Goal: Transaction & Acquisition: Purchase product/service

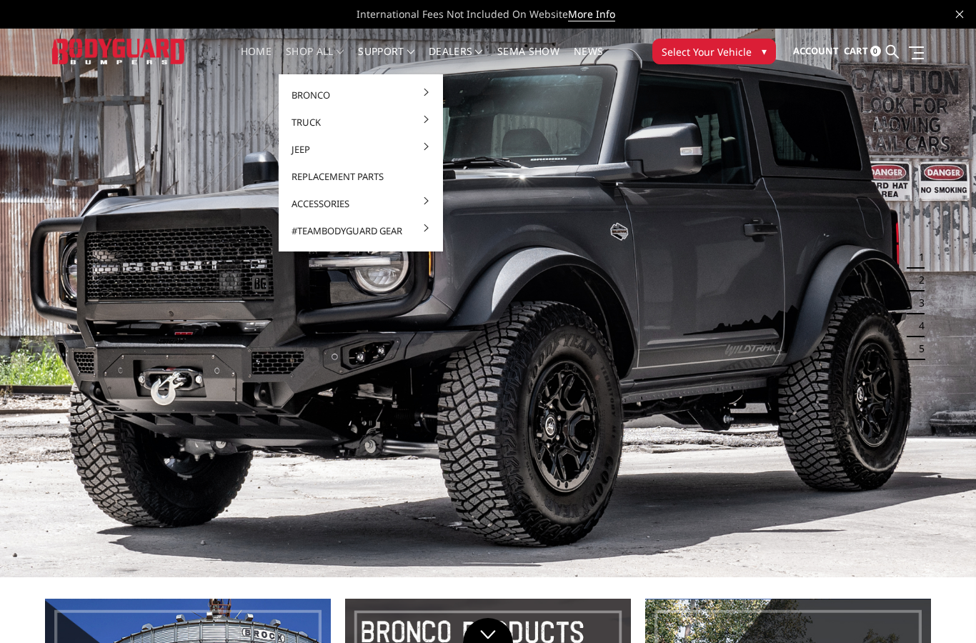
click at [691, 63] on button "Select Your Vehicle ▾" at bounding box center [715, 52] width 124 height 26
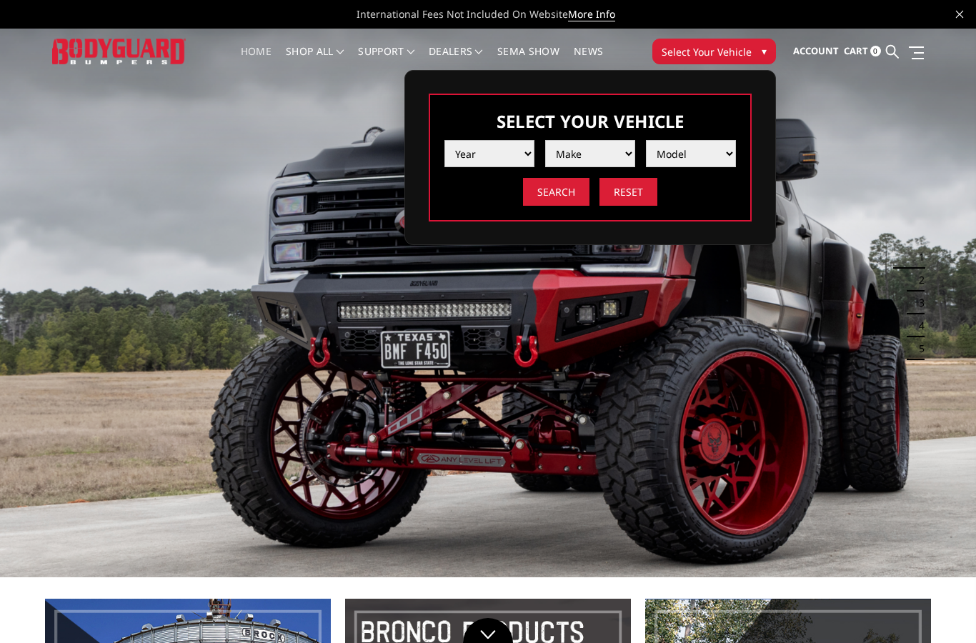
click at [482, 152] on select "Year [DATE] 2024 2023 2022 2021 2020 2019 2018 2017 2016 2015 2014 2013 2012 20…" at bounding box center [490, 153] width 90 height 27
select select "yr_2025"
click at [581, 161] on select "Make Chevrolet Ford GMC Ram Toyota" at bounding box center [590, 153] width 90 height 27
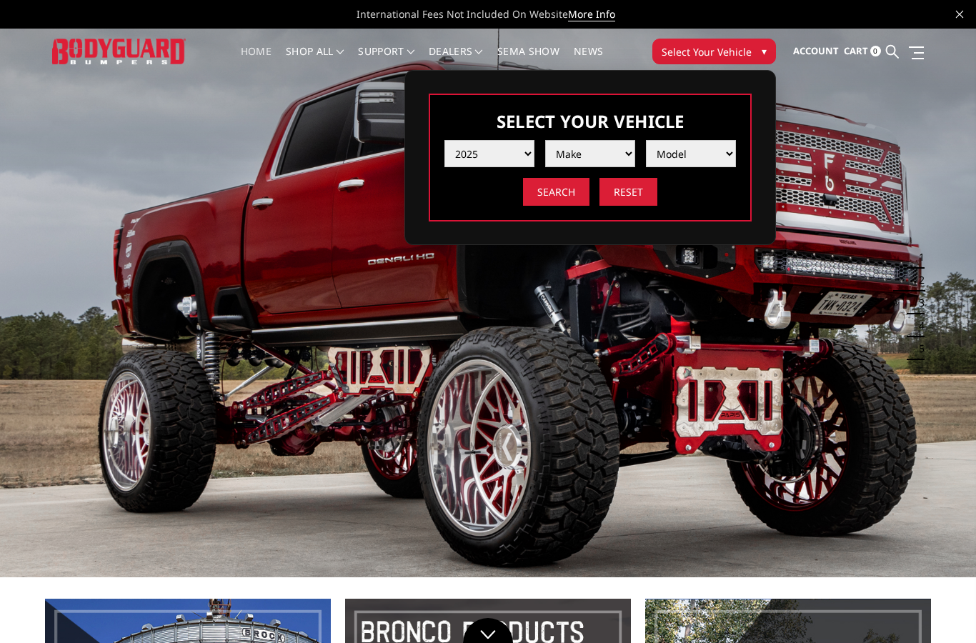
select select "mk_ford"
click at [683, 156] on select "Model F150 F150 Raptor F250 / F350 F450 F550" at bounding box center [691, 153] width 90 height 27
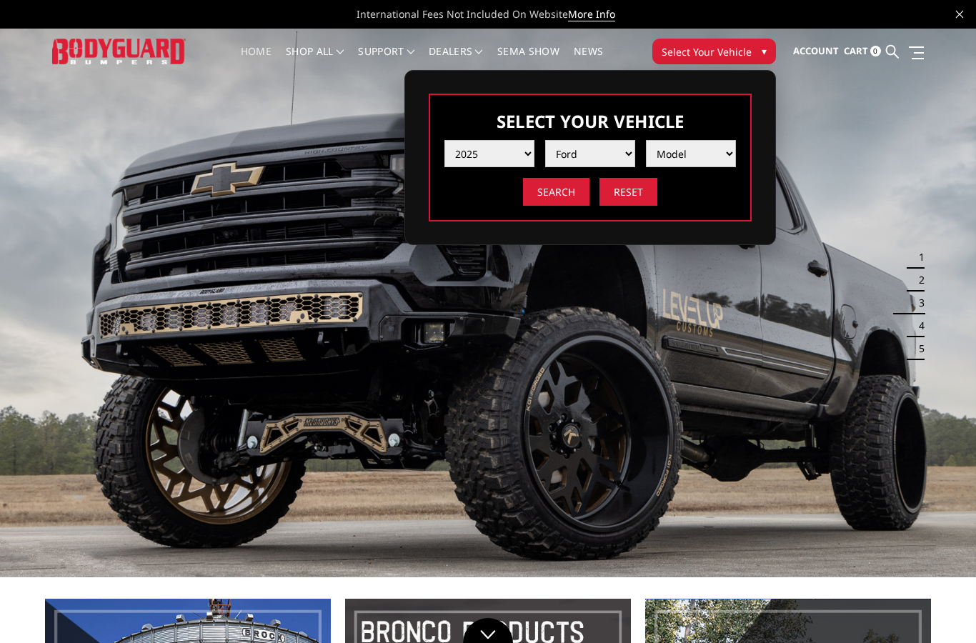
select select "md_f550"
click at [545, 196] on input "Search" at bounding box center [556, 192] width 66 height 28
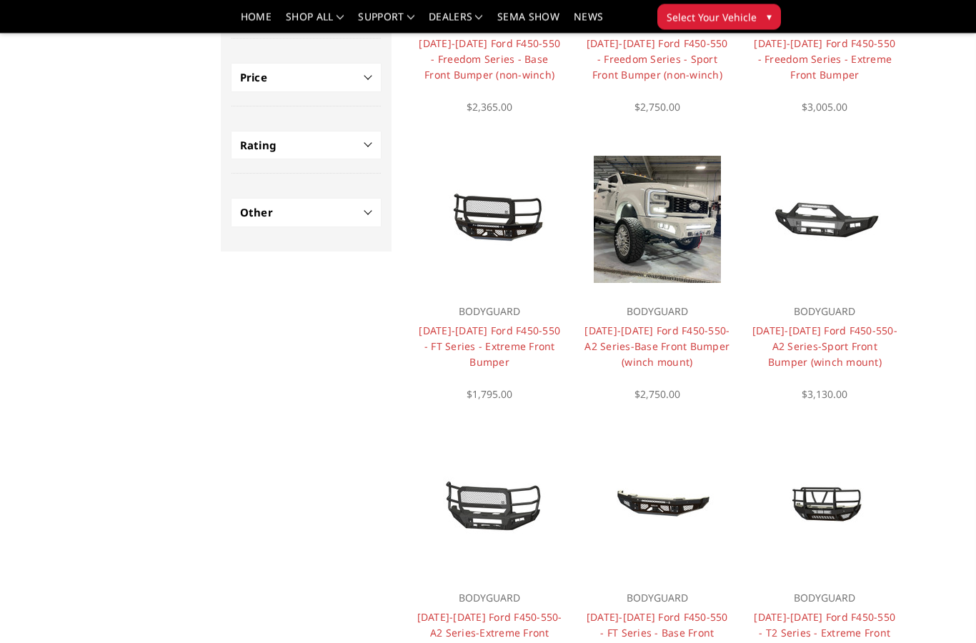
scroll to position [316, 0]
click at [841, 334] on link "[DATE]-[DATE] Ford F450-550-A2 Series-Sport Front Bumper (winch mount)" at bounding box center [825, 346] width 145 height 45
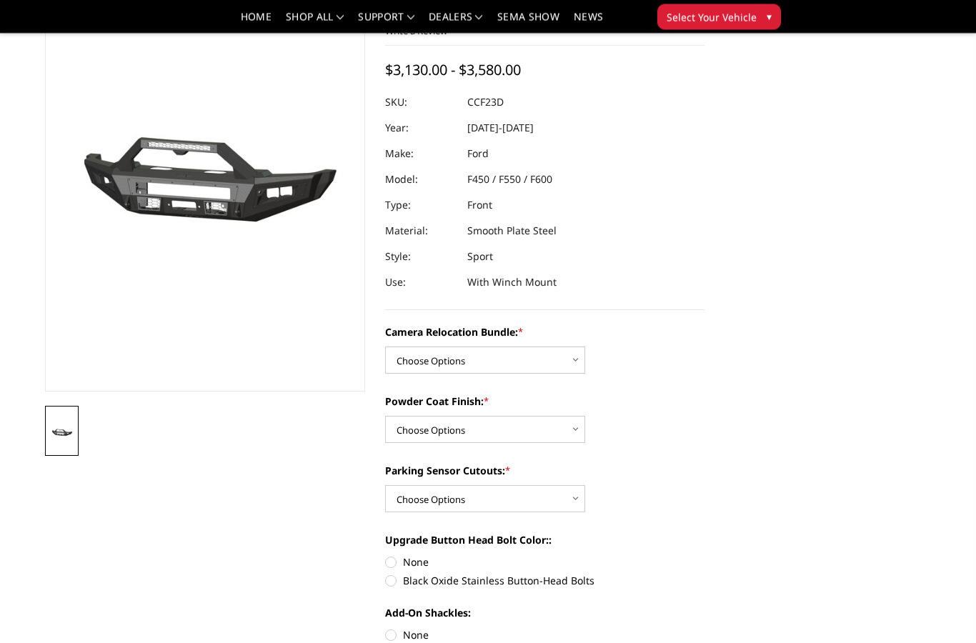
scroll to position [111, 0]
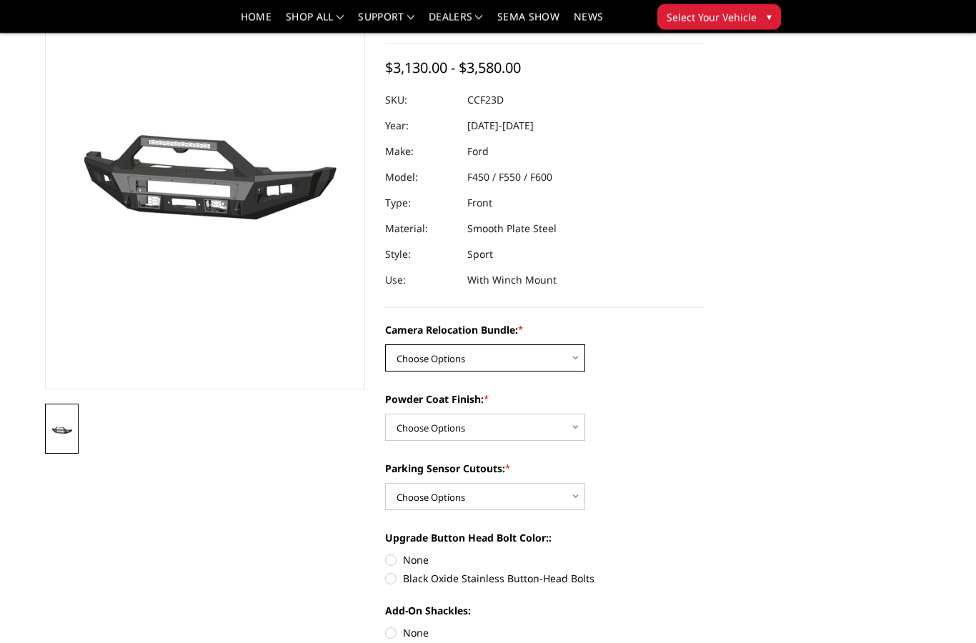
click at [547, 355] on select "Choose Options WITHOUT Camera Relocation Bundle WITH Camera Relocation Bundle" at bounding box center [485, 358] width 200 height 27
select select "2620"
click at [551, 429] on select "Choose Options Textured Black Powder Coat Bare Metal" at bounding box center [485, 427] width 200 height 27
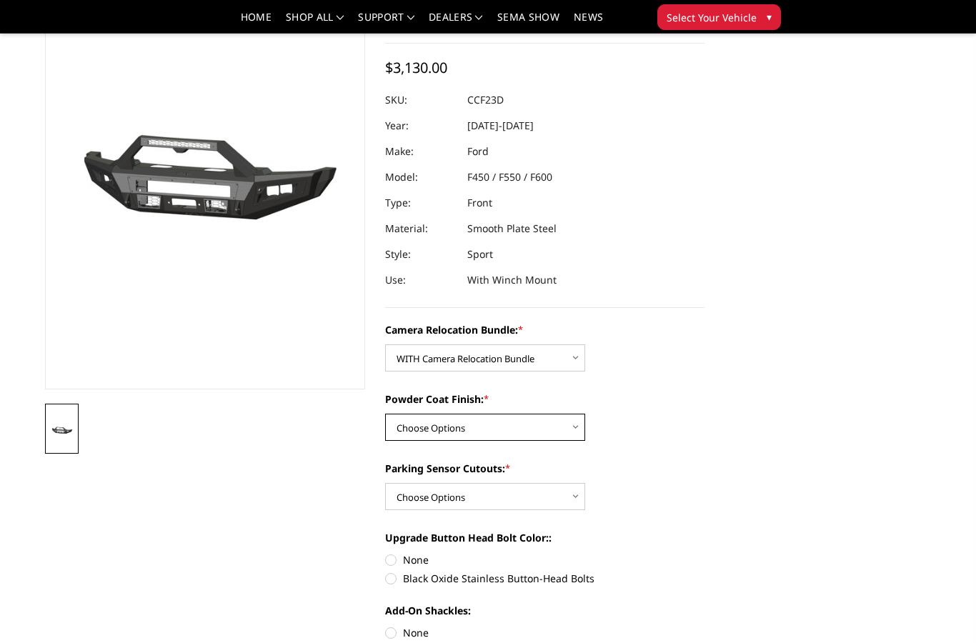
select select "2618"
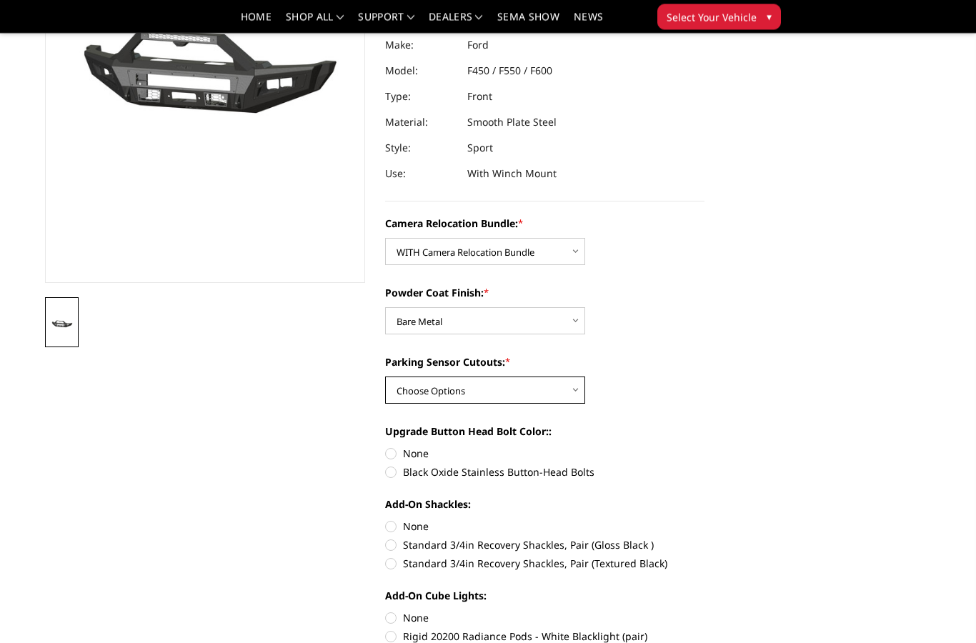
click at [568, 386] on select "Choose Options Yes - With Parking Sensor Cutouts No - Without Parking Sensor Cu…" at bounding box center [485, 390] width 200 height 27
select select "2617"
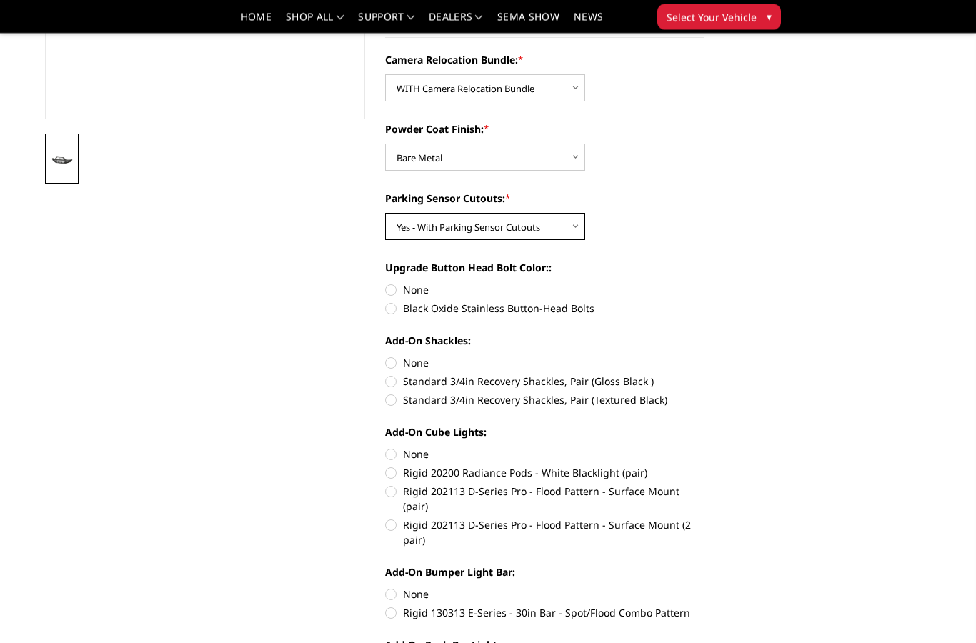
scroll to position [384, 0]
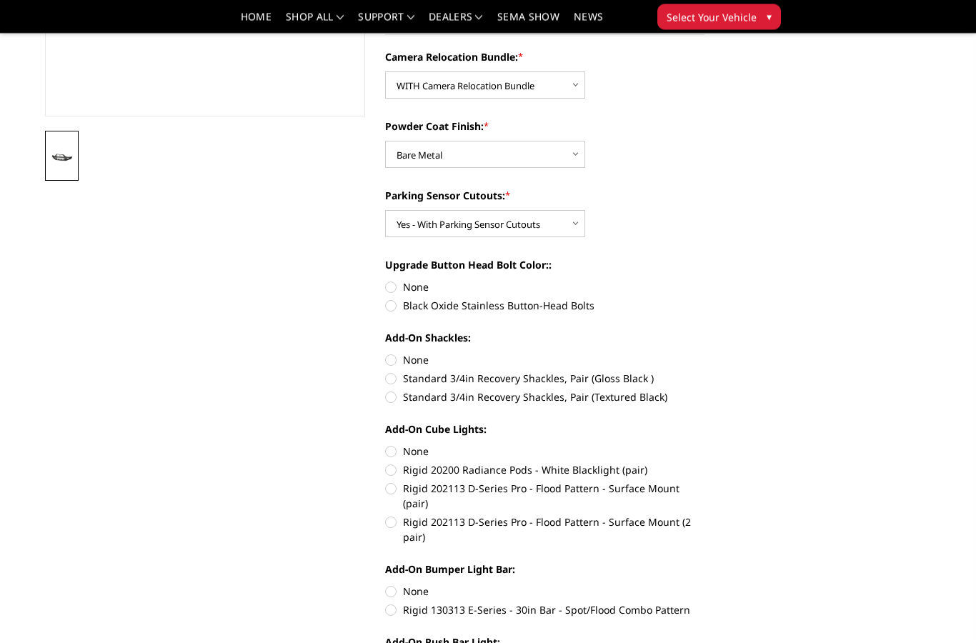
click at [633, 400] on label "Standard 3/4in Recovery Shackles, Pair (Textured Black)" at bounding box center [545, 397] width 320 height 15
click at [705, 372] on input "Standard 3/4in Recovery Shackles, Pair (Textured Black)" at bounding box center [705, 372] width 1 height 1
radio input "true"
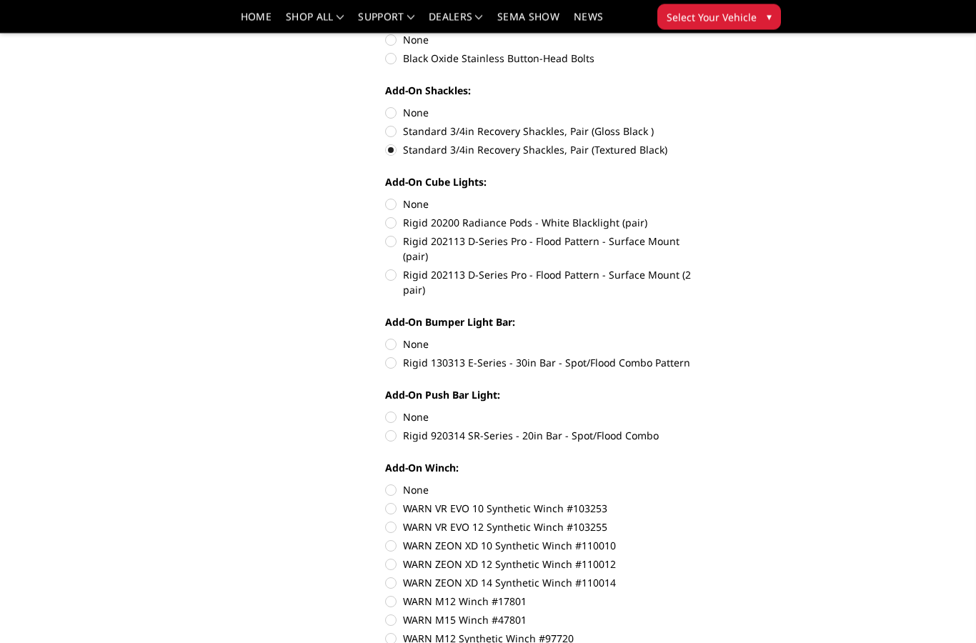
scroll to position [632, 0]
click at [629, 355] on label "Rigid 130313 E-Series - 30in Bar - Spot/Flood Combo Pattern" at bounding box center [545, 362] width 320 height 15
click at [705, 337] on input "Rigid 130313 E-Series - 30in Bar - Spot/Flood Combo Pattern" at bounding box center [705, 337] width 1 height 1
radio input "true"
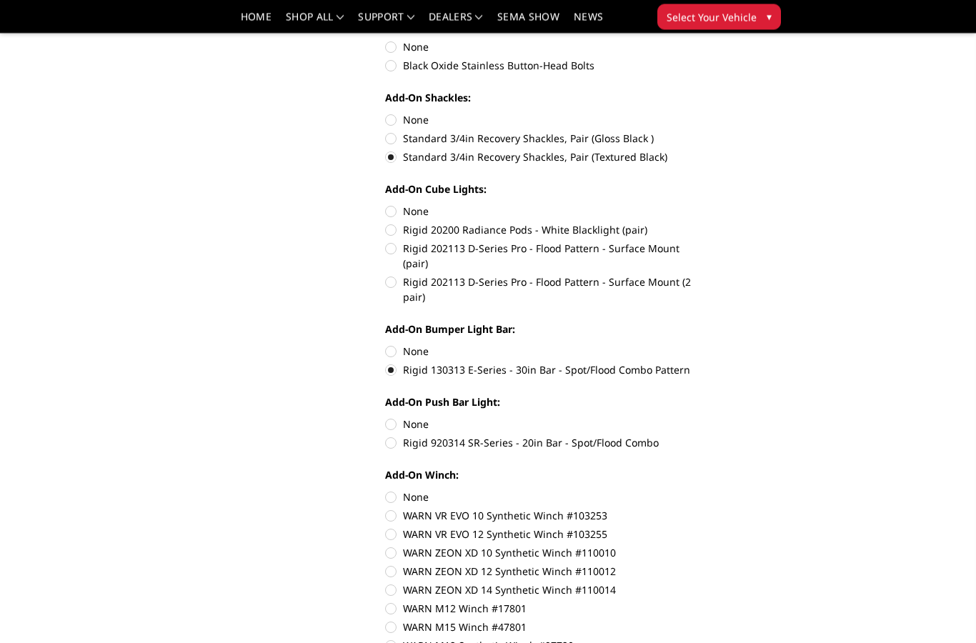
scroll to position [625, 0]
click at [422, 344] on label "None" at bounding box center [545, 351] width 320 height 15
click at [386, 344] on input "None" at bounding box center [385, 344] width 1 height 1
radio input "true"
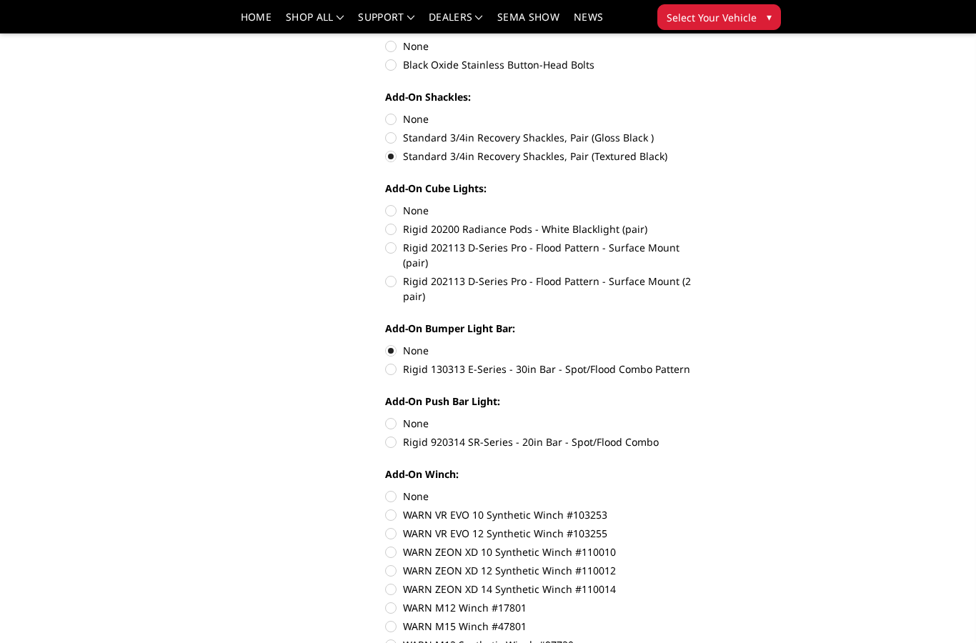
click at [499, 435] on label "Rigid 920314 SR-Series - 20in Bar - Spot/Flood Combo" at bounding box center [545, 442] width 320 height 15
click at [705, 417] on input "Rigid 920314 SR-Series - 20in Bar - Spot/Flood Combo" at bounding box center [705, 416] width 1 height 1
radio input "true"
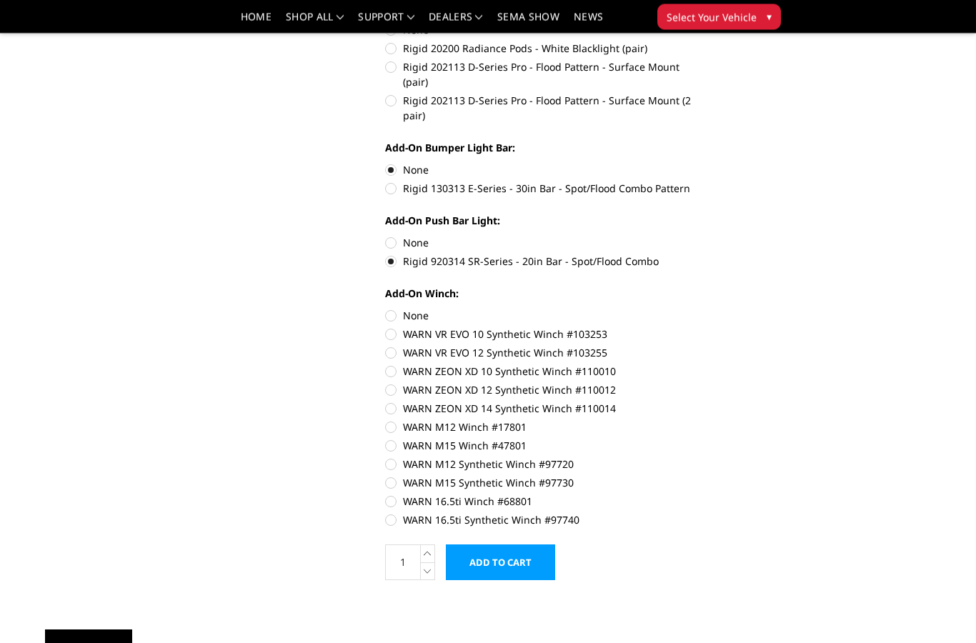
scroll to position [806, 0]
click at [421, 308] on label "None" at bounding box center [545, 315] width 320 height 15
click at [386, 308] on input "None" at bounding box center [385, 308] width 1 height 1
radio input "true"
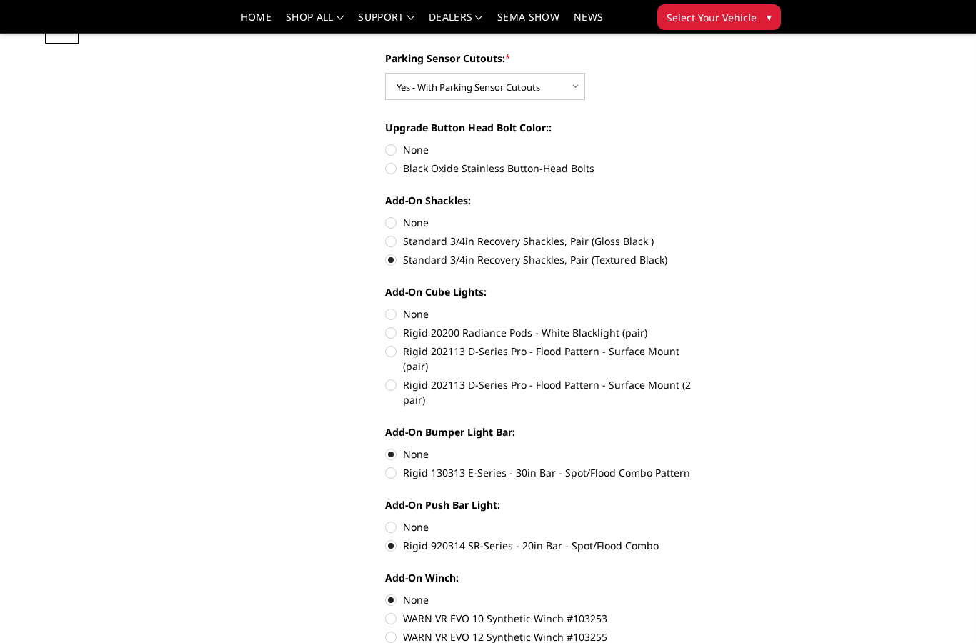
scroll to position [520, 0]
click at [438, 309] on label "None" at bounding box center [545, 315] width 320 height 15
click at [386, 309] on input "None" at bounding box center [385, 308] width 1 height 1
radio input "true"
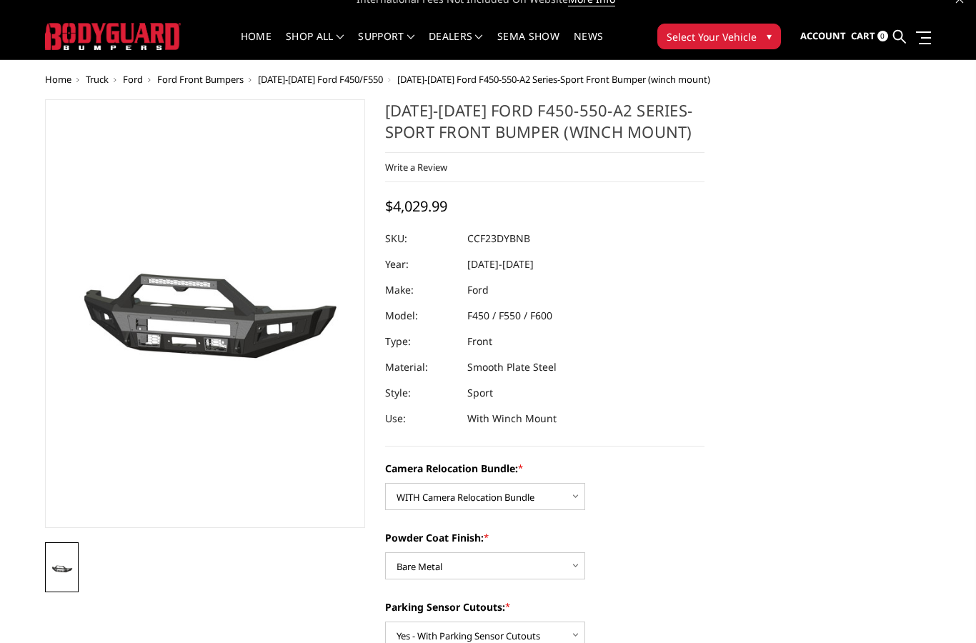
scroll to position [7, 0]
